Goal: Find specific page/section: Find specific page/section

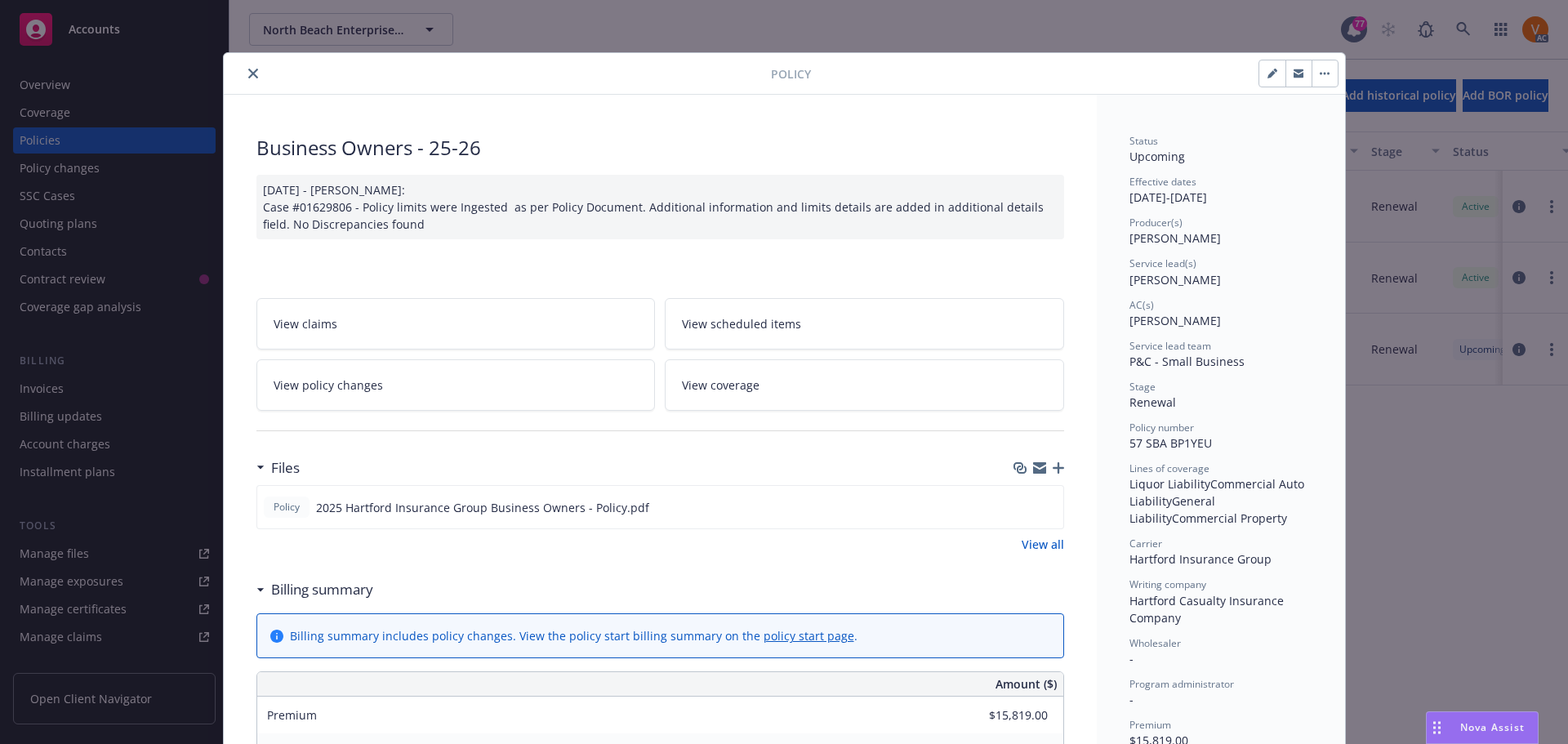
click at [248, 74] on icon "close" at bounding box center [253, 73] width 10 height 10
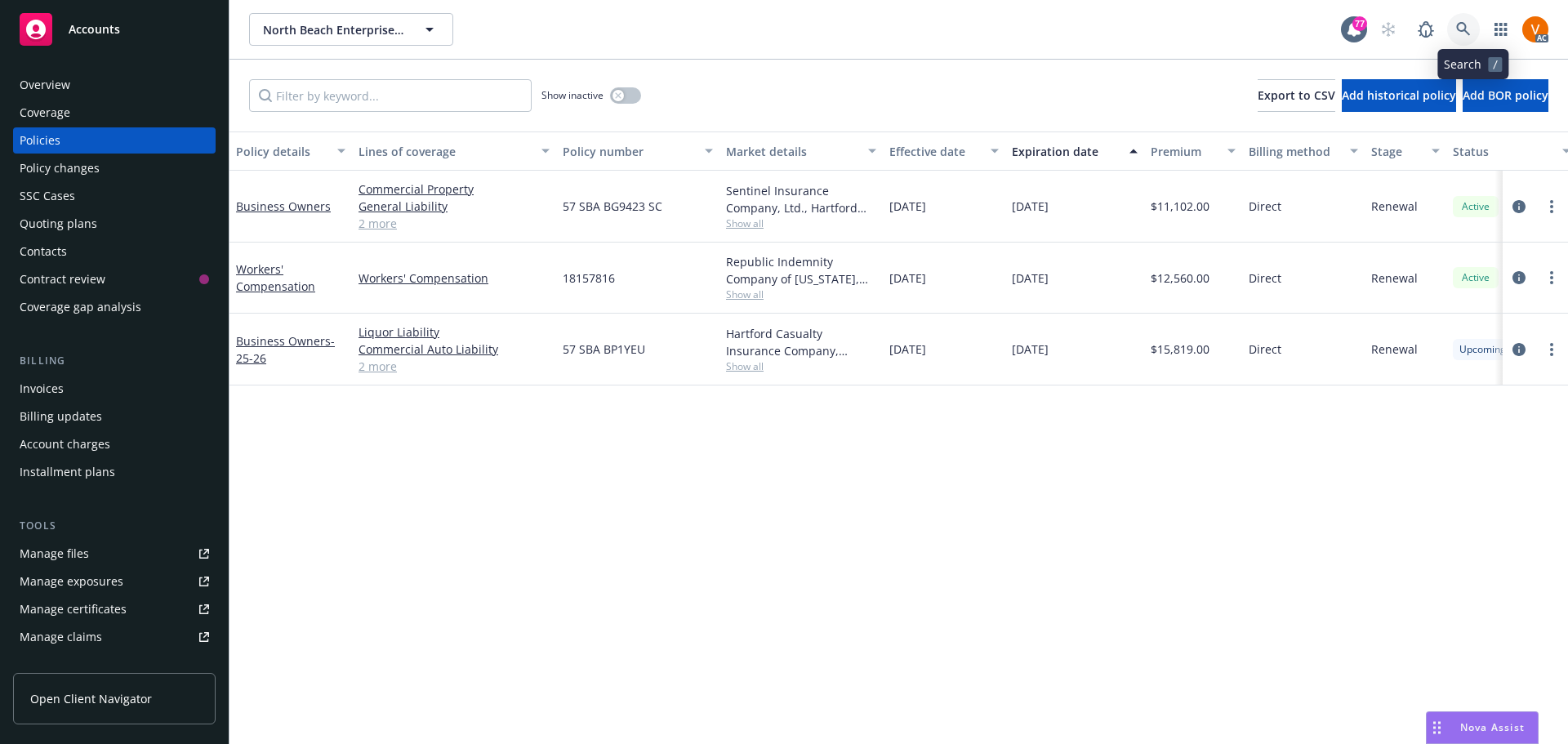
click at [1471, 17] on link at bounding box center [1463, 29] width 33 height 33
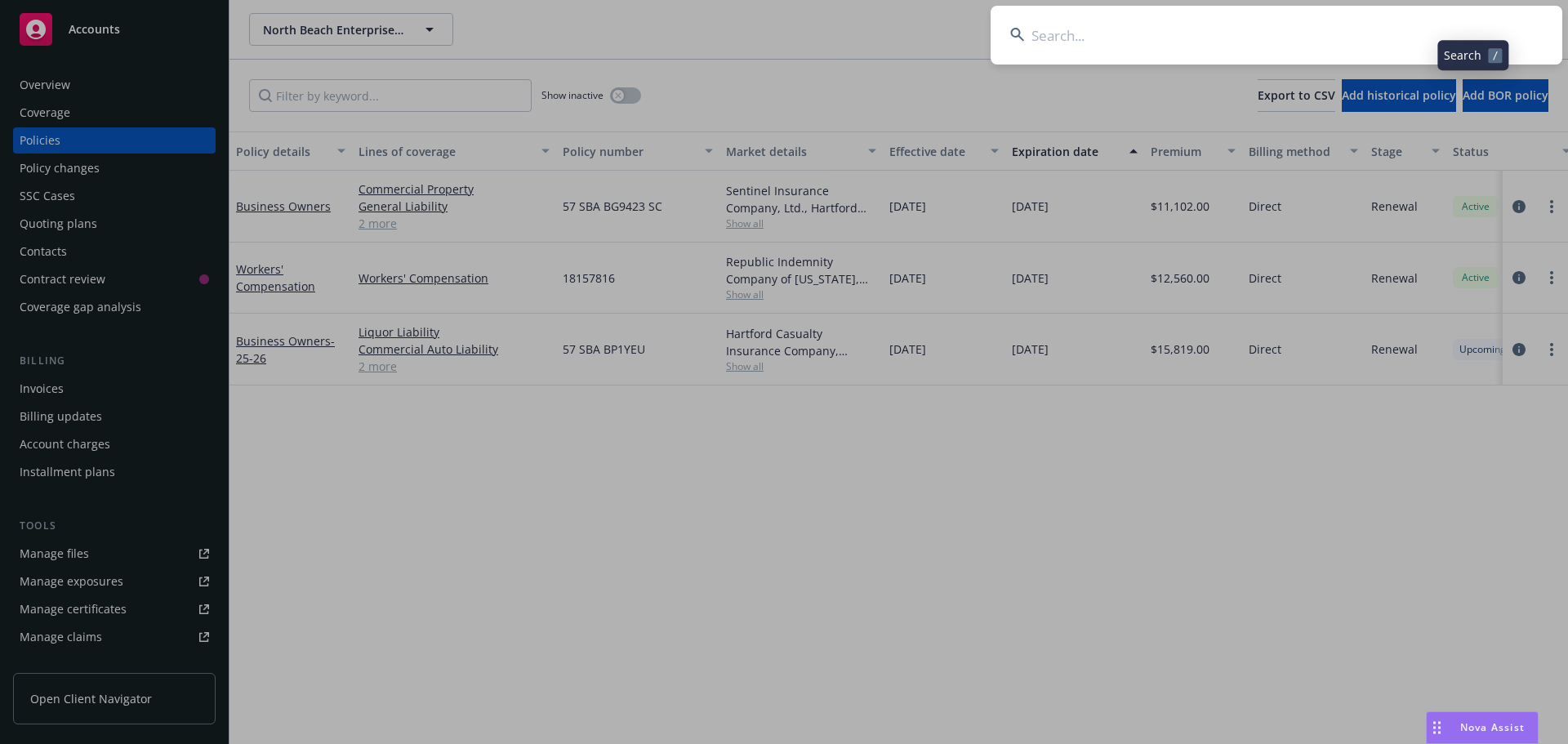
type input "v"
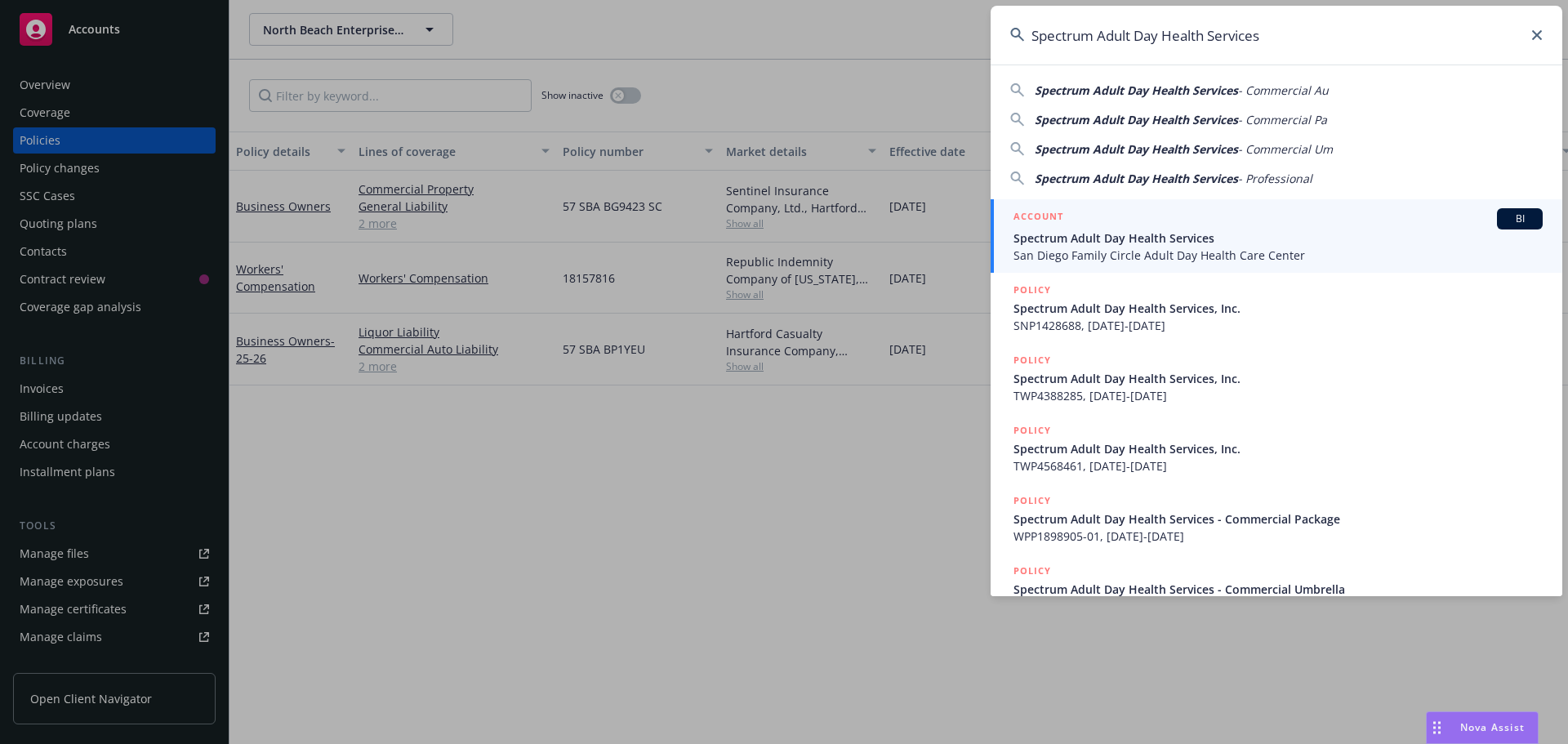
type input "Spectrum Adult Day Health Services"
click at [1051, 242] on span "Spectrum Adult Day Health Services" at bounding box center [1277, 237] width 529 height 17
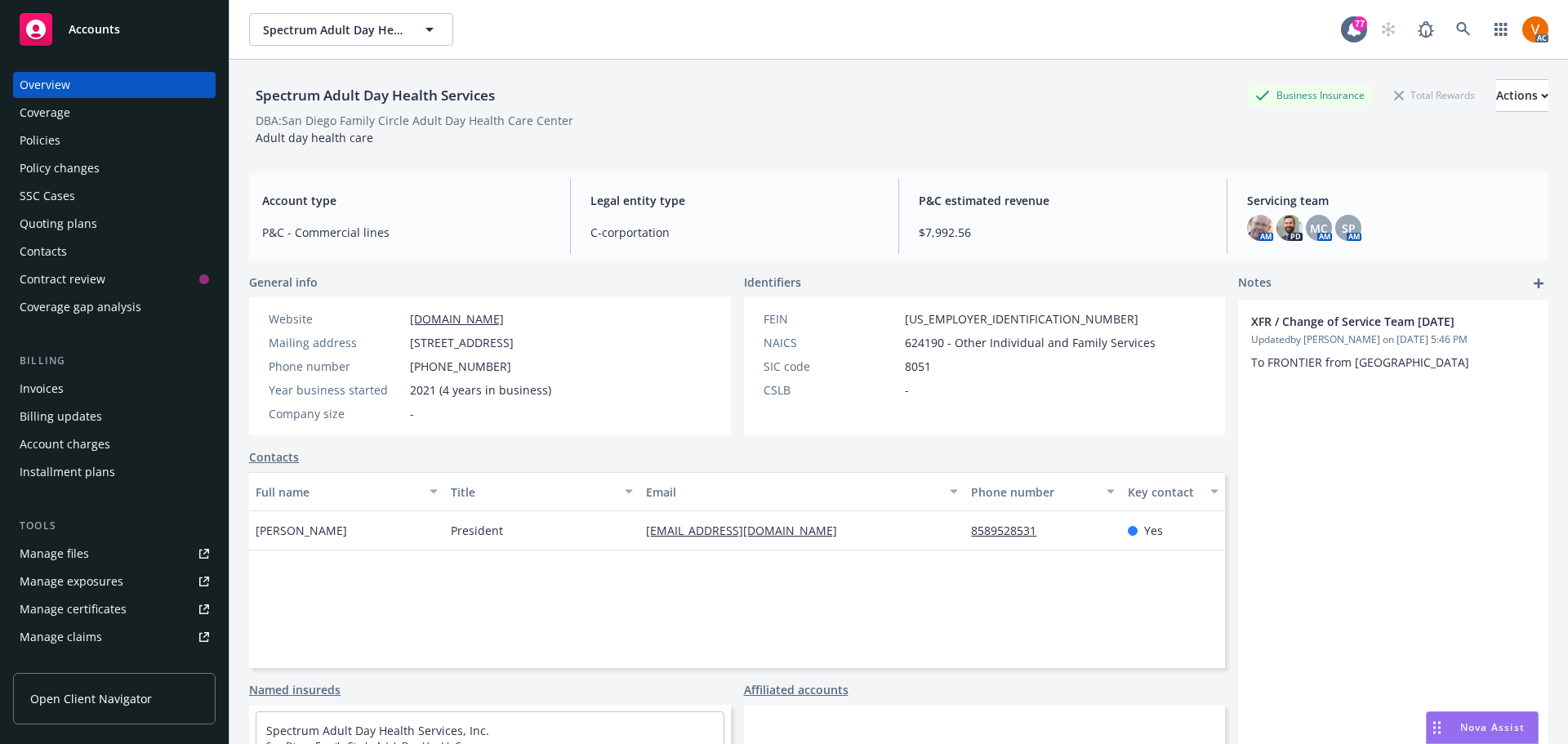
click at [40, 127] on div "Policies" at bounding box center [40, 140] width 41 height 26
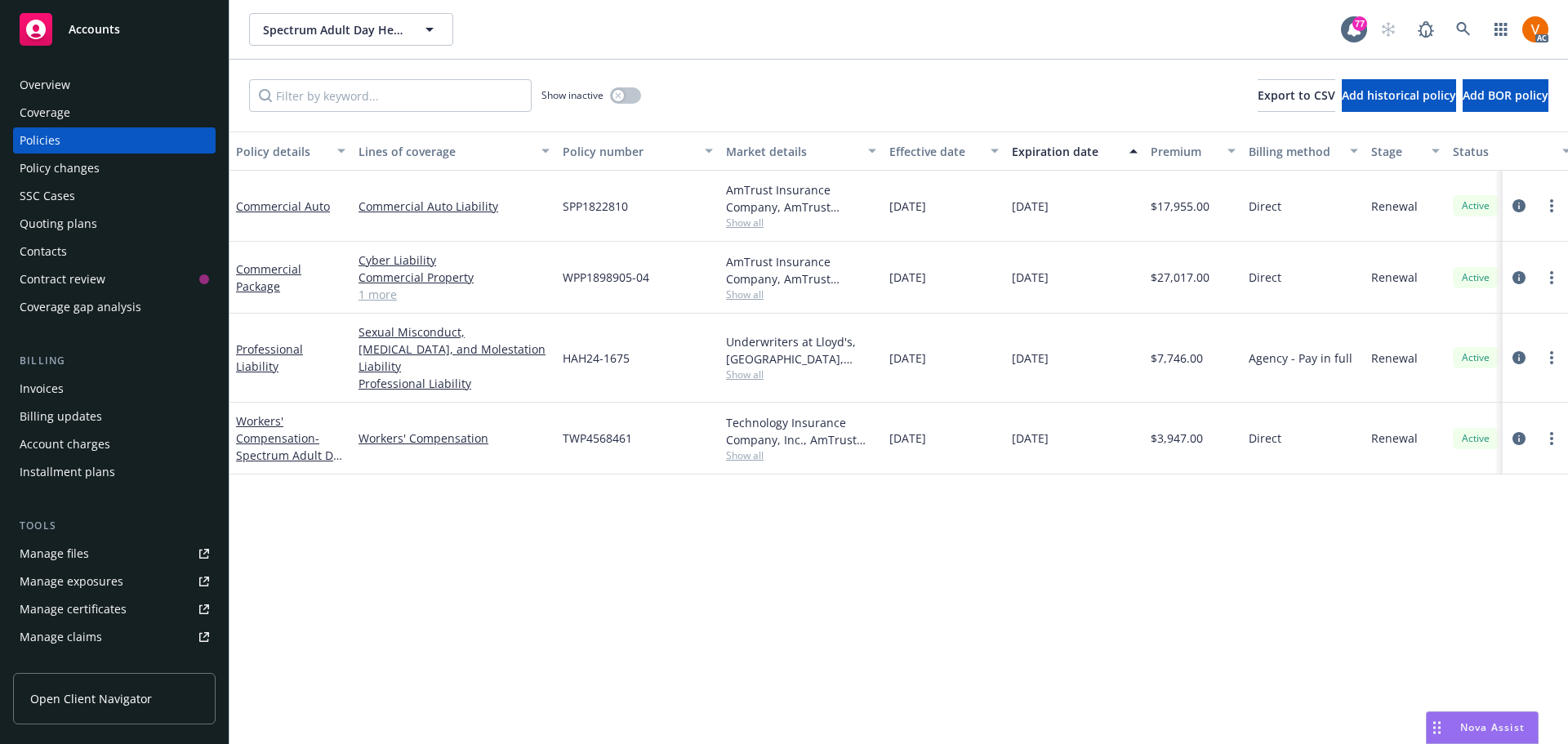
click at [367, 286] on link "1 more" at bounding box center [454, 294] width 192 height 17
click at [1460, 26] on link at bounding box center [1463, 29] width 33 height 33
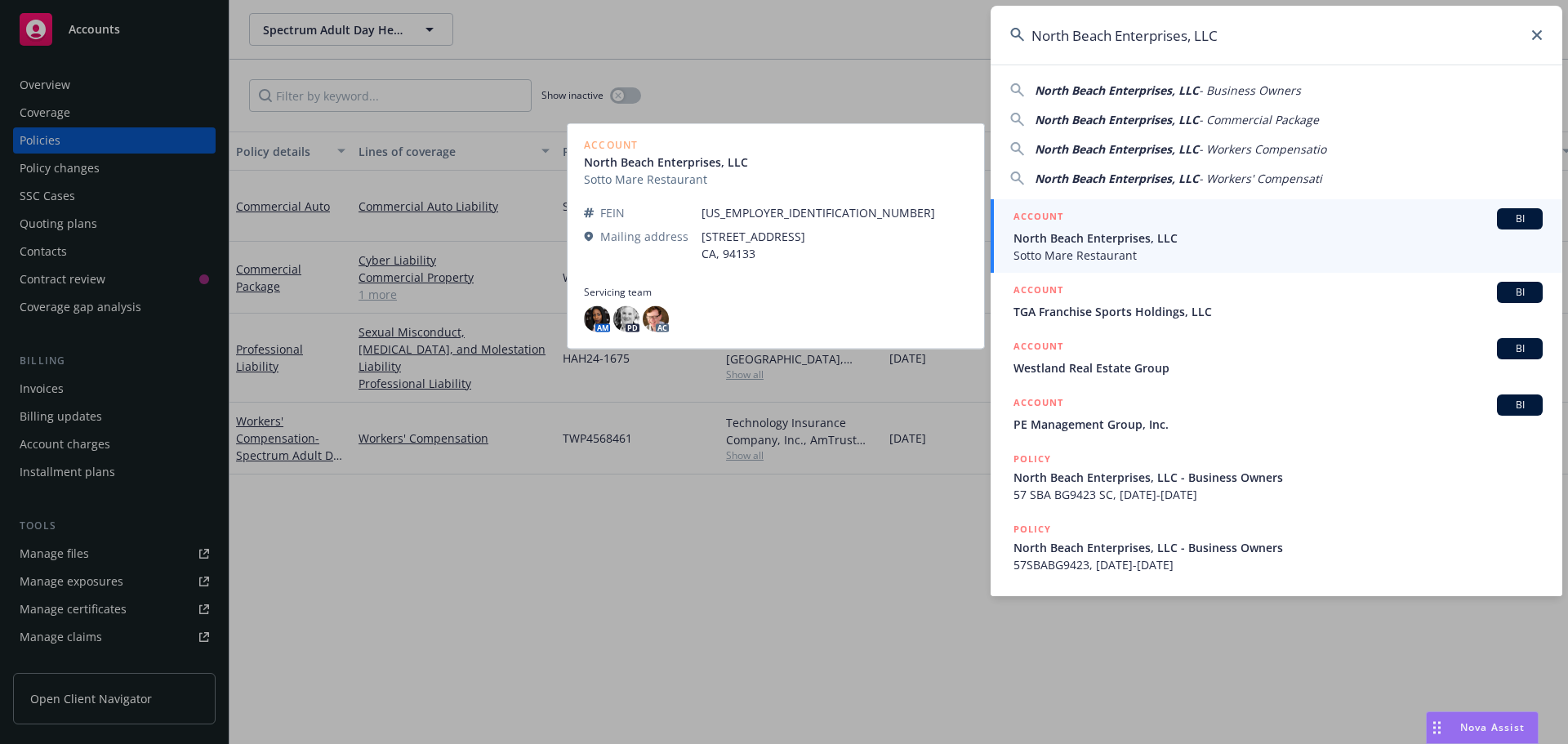
type input "North Beach Enterprises, LLC"
click at [1128, 240] on span "North Beach Enterprises, LLC" at bounding box center [1277, 237] width 529 height 17
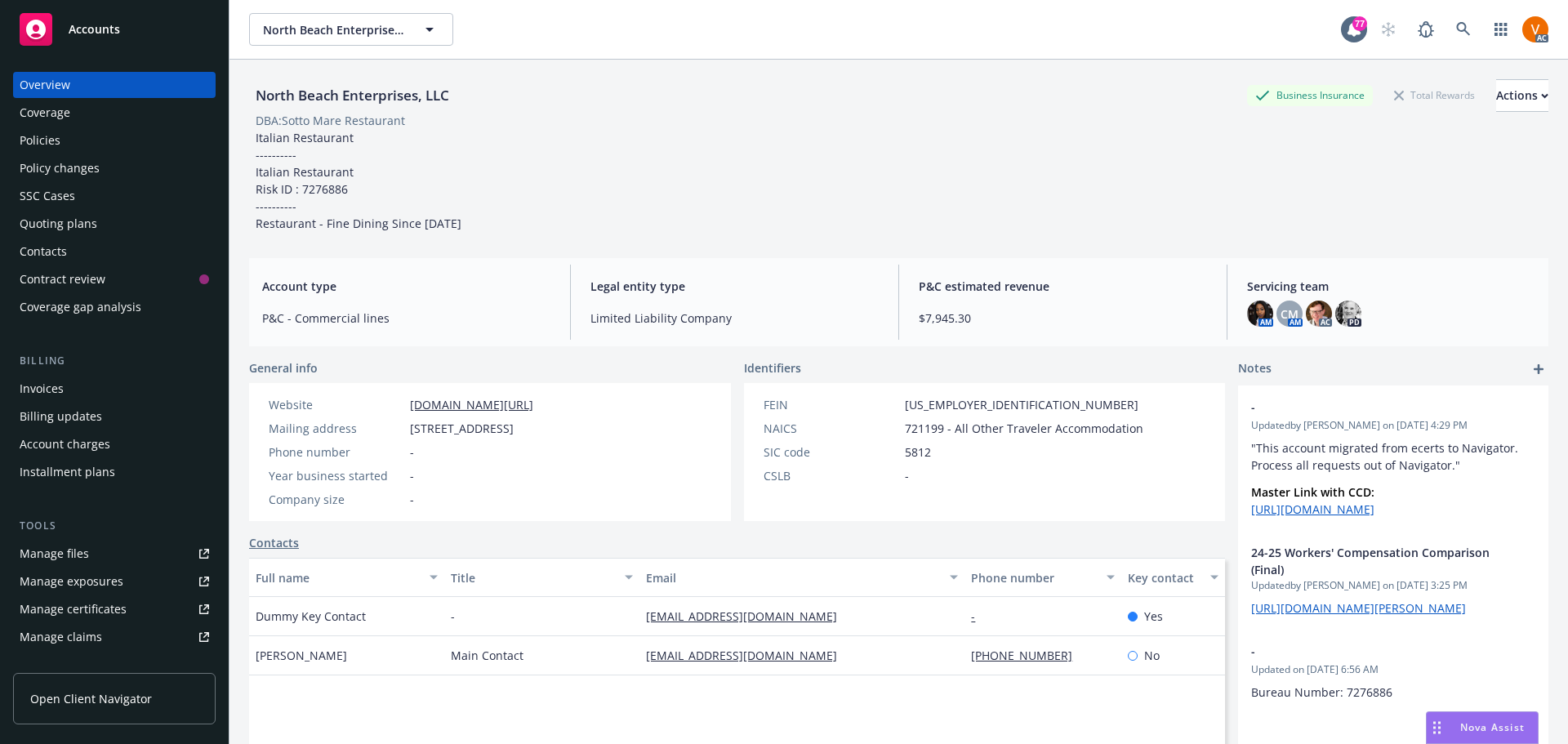
click at [128, 127] on div "Policies" at bounding box center [114, 140] width 190 height 26
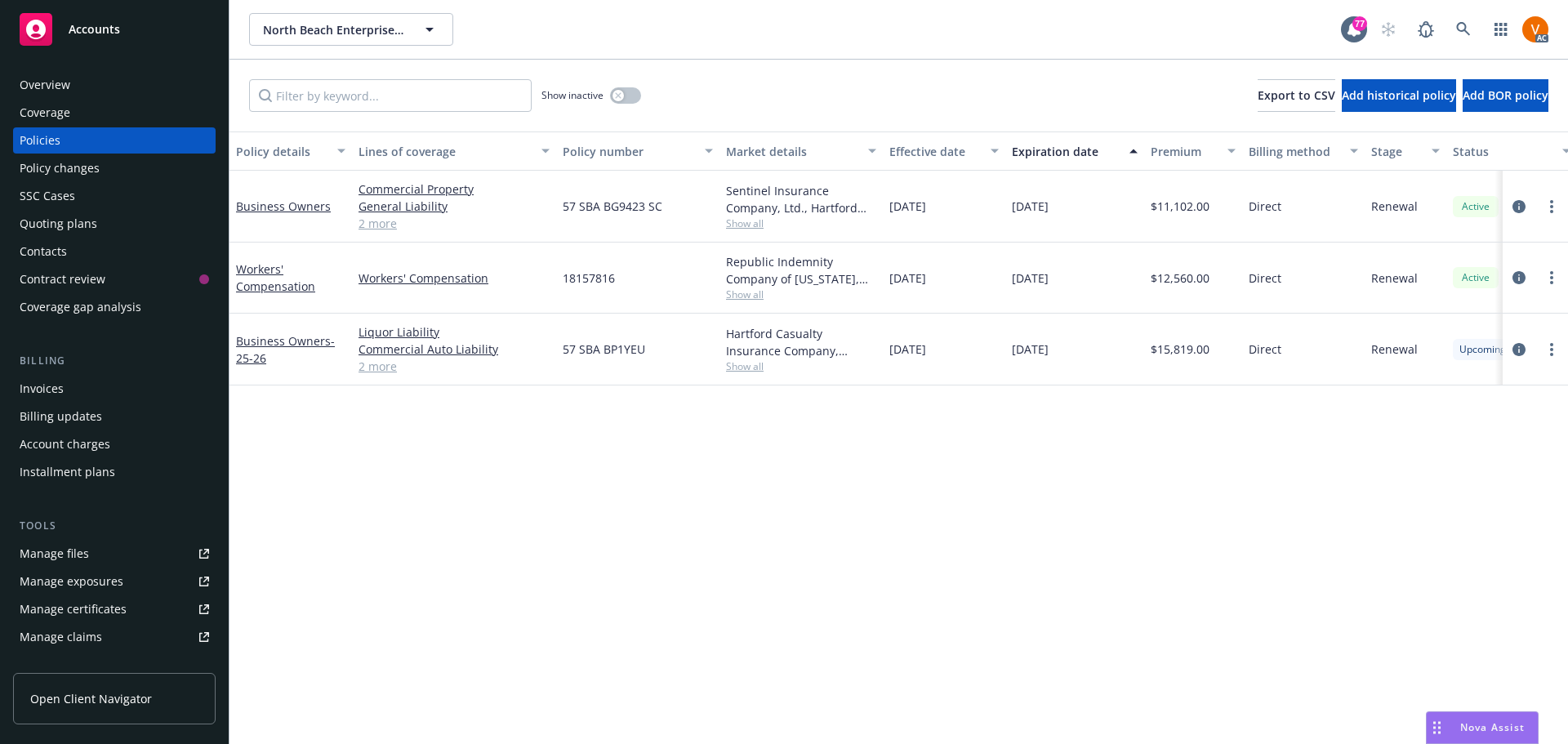
click at [84, 73] on div "Overview" at bounding box center [114, 84] width 190 height 26
